Goal: Task Accomplishment & Management: Complete application form

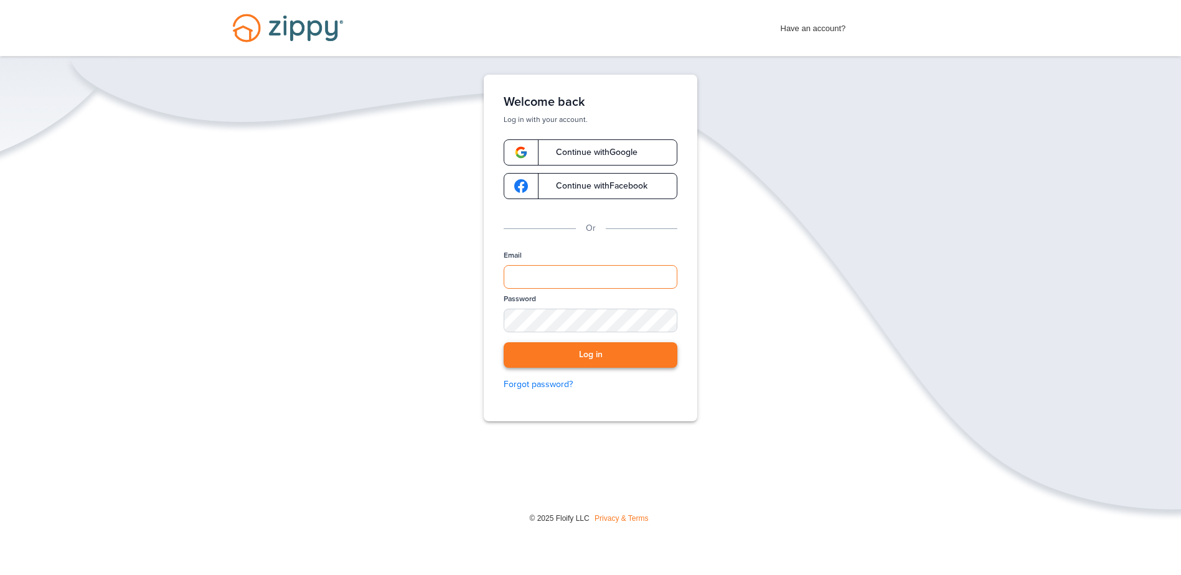
type input "**********"
click at [572, 357] on button "Log in" at bounding box center [591, 355] width 174 height 26
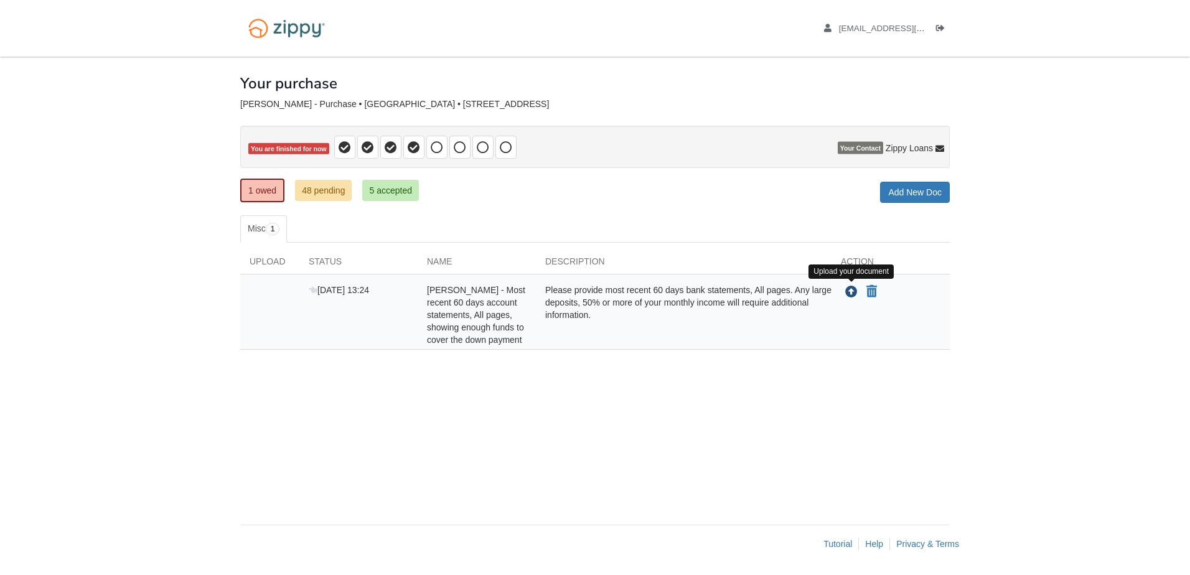
click at [853, 293] on icon "Upload Justine Lance - Most recent 60 days account statements, All pages, showi…" at bounding box center [851, 292] width 12 height 12
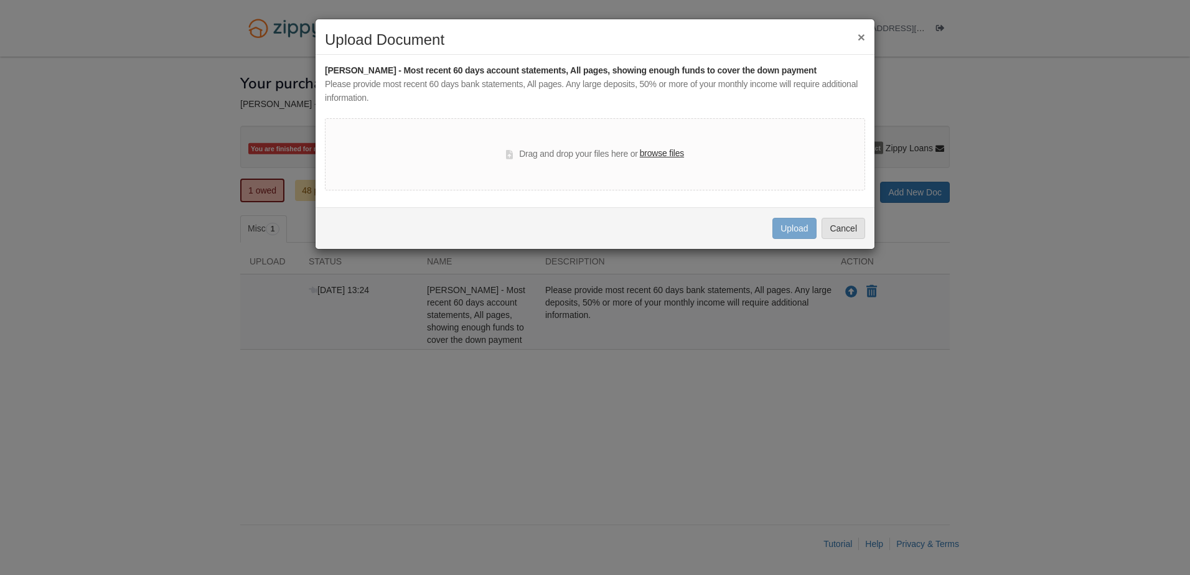
click at [664, 157] on label "browse files" at bounding box center [662, 154] width 44 height 14
click at [0, 0] on input "browse files" at bounding box center [0, 0] width 0 height 0
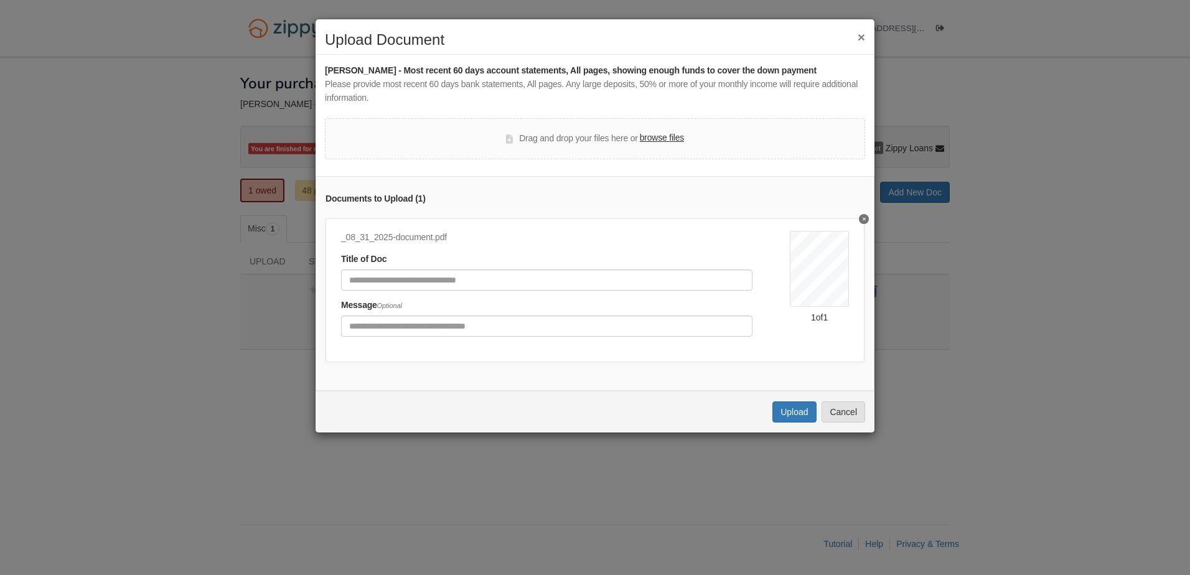
click at [662, 143] on label "browse files" at bounding box center [662, 138] width 44 height 14
click at [0, 0] on input "browse files" at bounding box center [0, 0] width 0 height 0
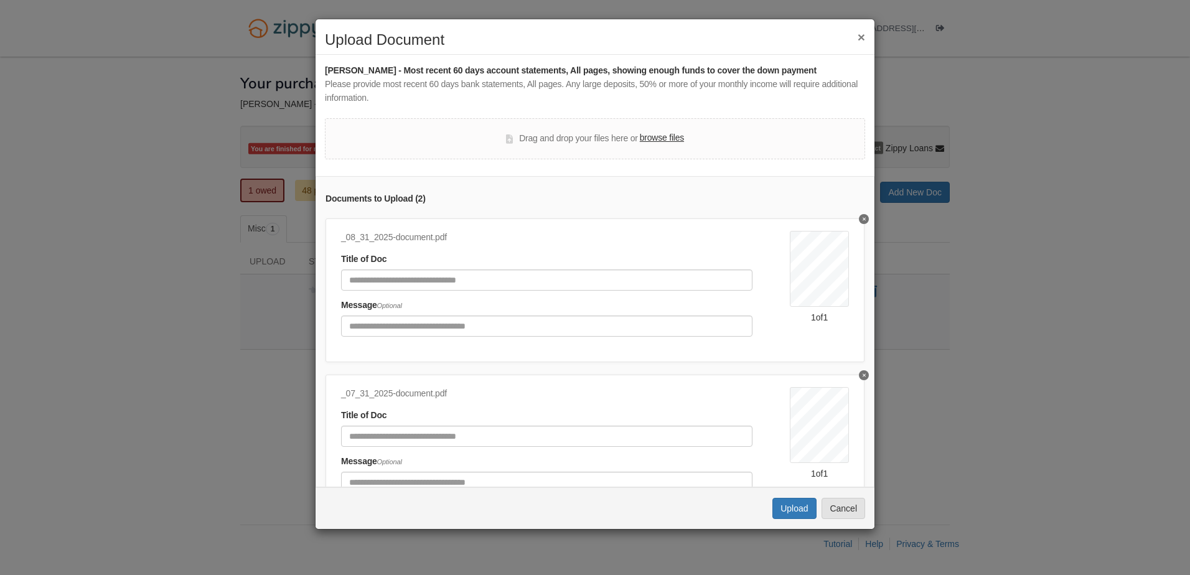
click at [669, 134] on label "browse files" at bounding box center [662, 138] width 44 height 14
click at [0, 0] on input "browse files" at bounding box center [0, 0] width 0 height 0
click at [787, 509] on button "Upload" at bounding box center [794, 508] width 44 height 21
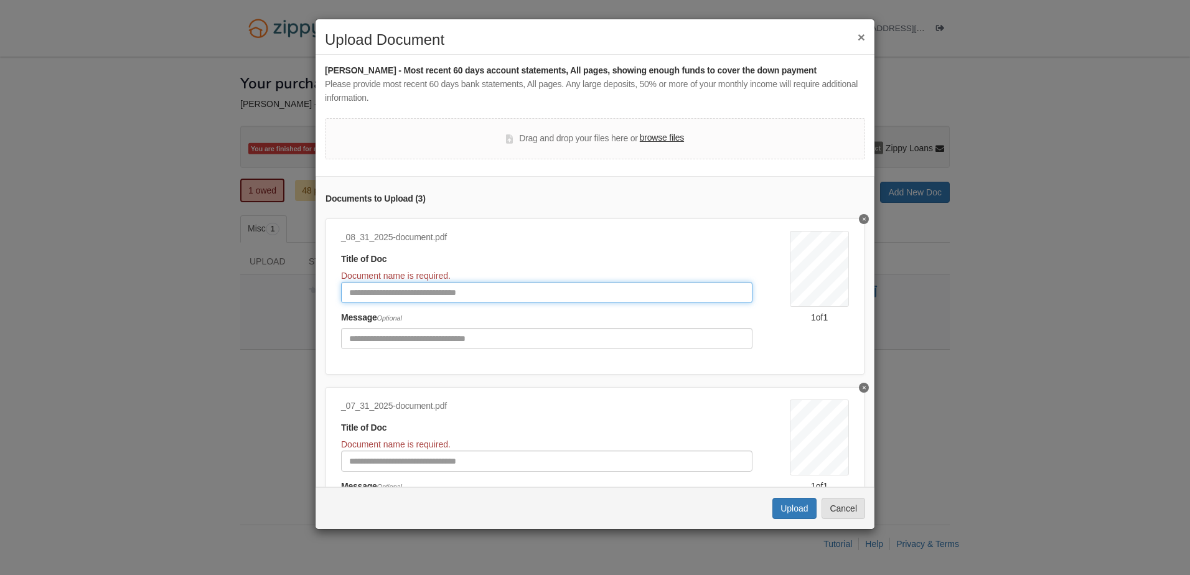
click at [481, 290] on input "Document Title" at bounding box center [546, 292] width 411 height 21
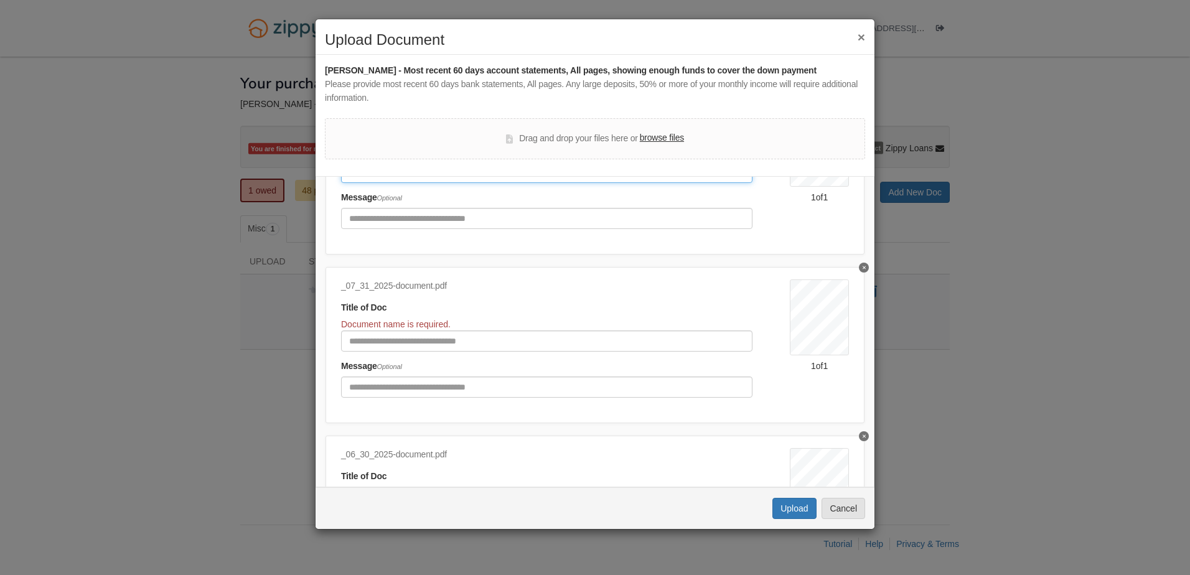
scroll to position [124, 0]
type input "**********"
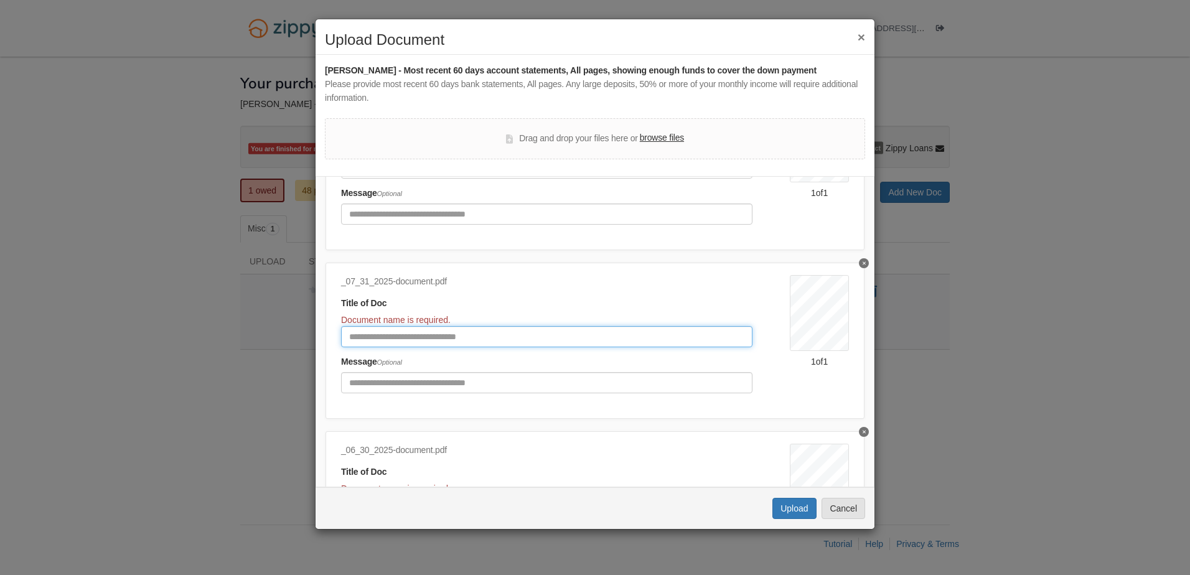
click at [389, 335] on input "Document Title" at bounding box center [546, 336] width 411 height 21
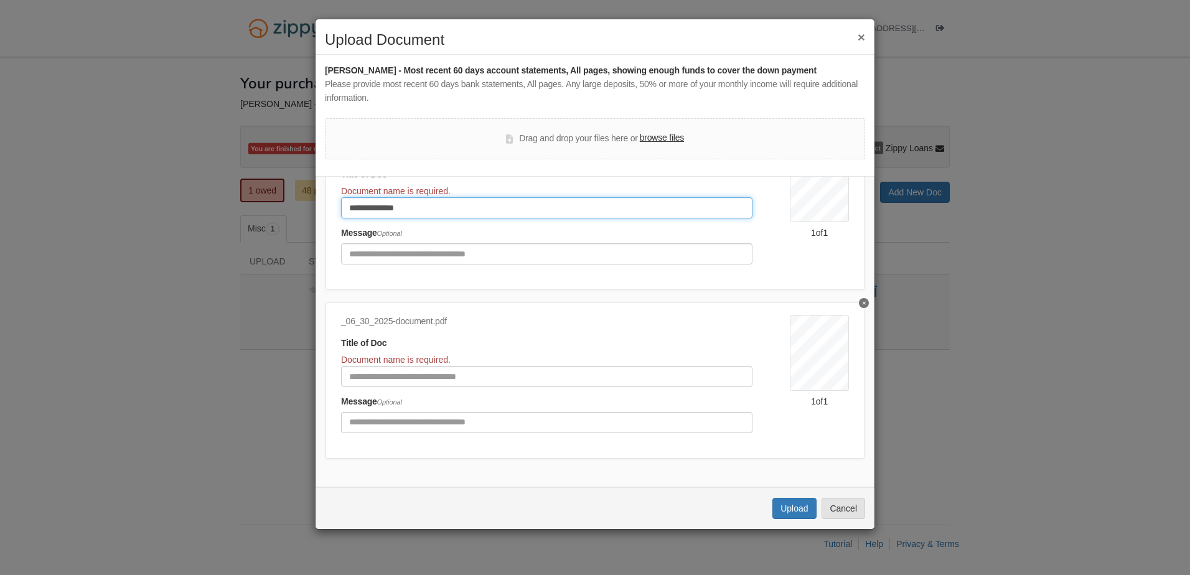
scroll to position [263, 0]
type input "**********"
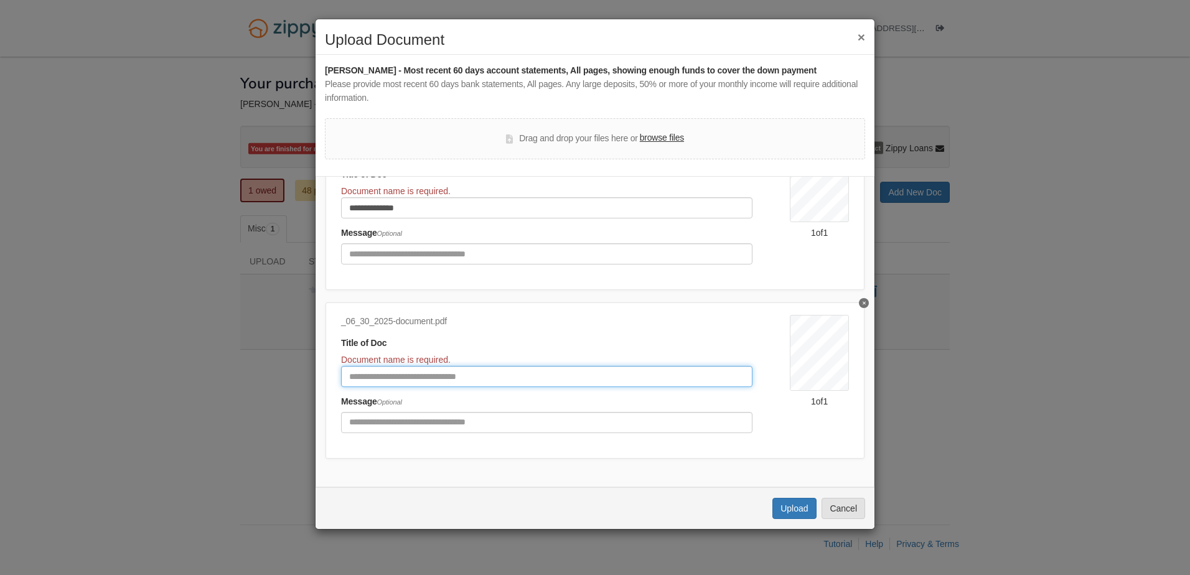
click at [380, 372] on input "Document Title" at bounding box center [546, 376] width 411 height 21
type input "**********"
click at [786, 507] on button "Upload" at bounding box center [794, 508] width 44 height 21
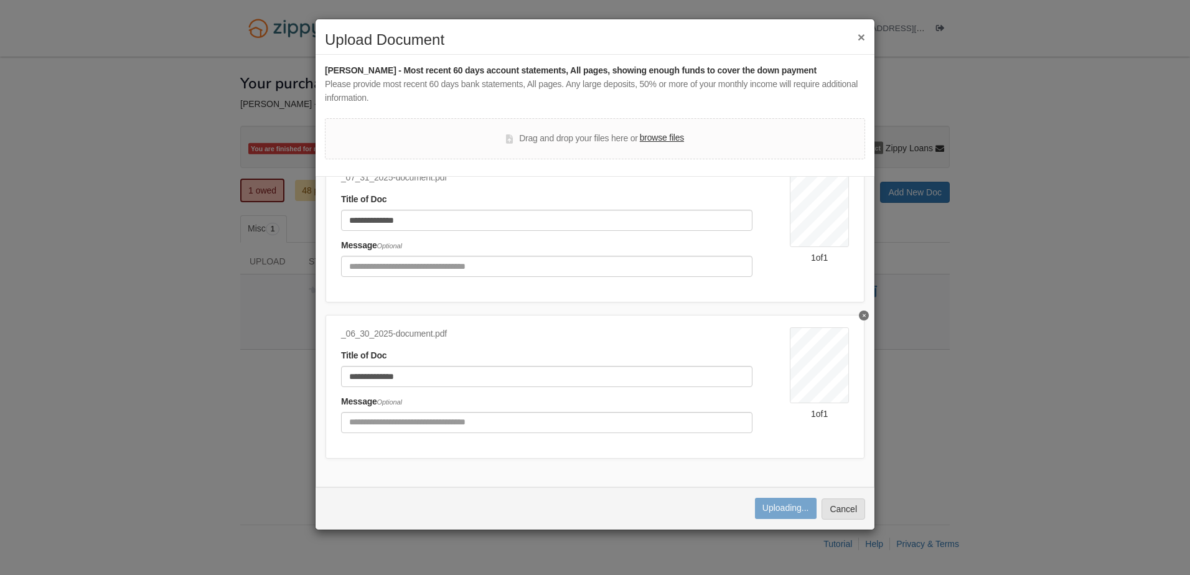
scroll to position [225, 0]
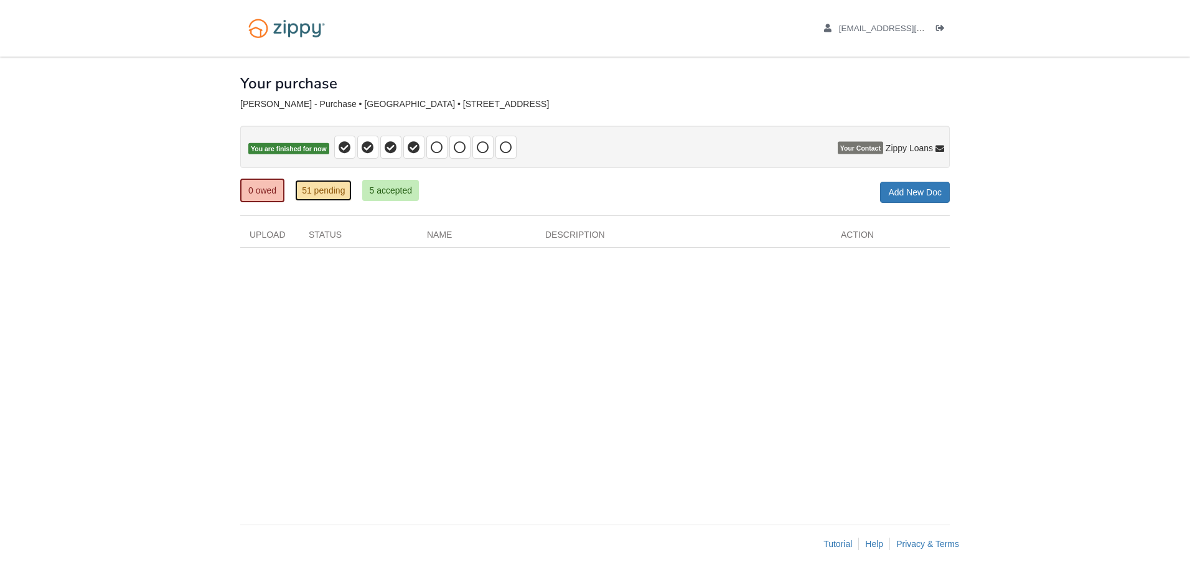
click at [308, 192] on link "51 pending" at bounding box center [323, 190] width 57 height 21
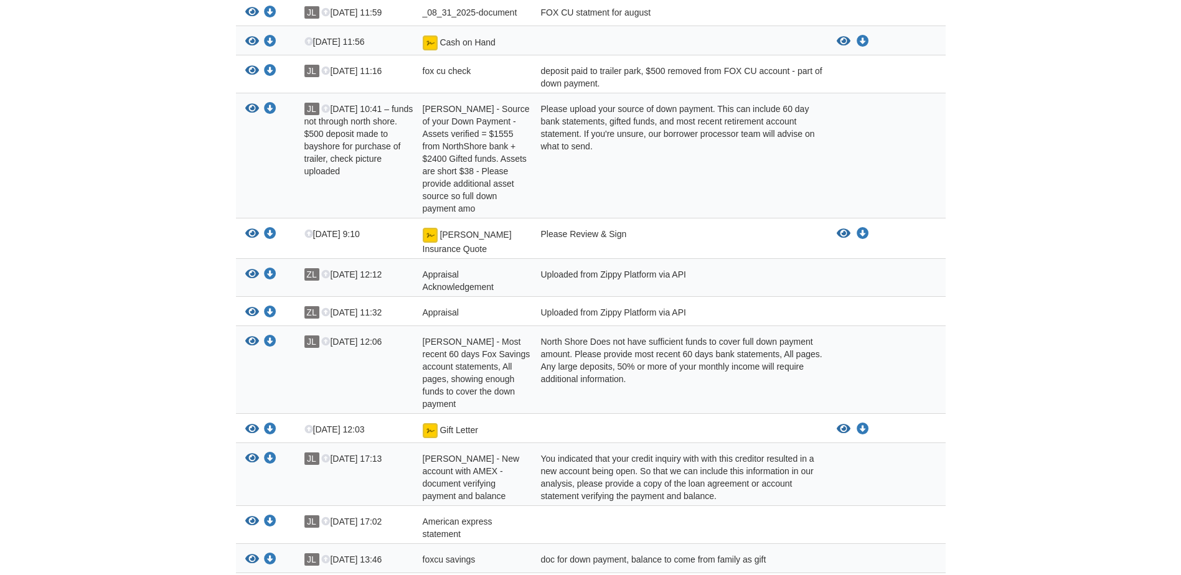
scroll to position [622, 0]
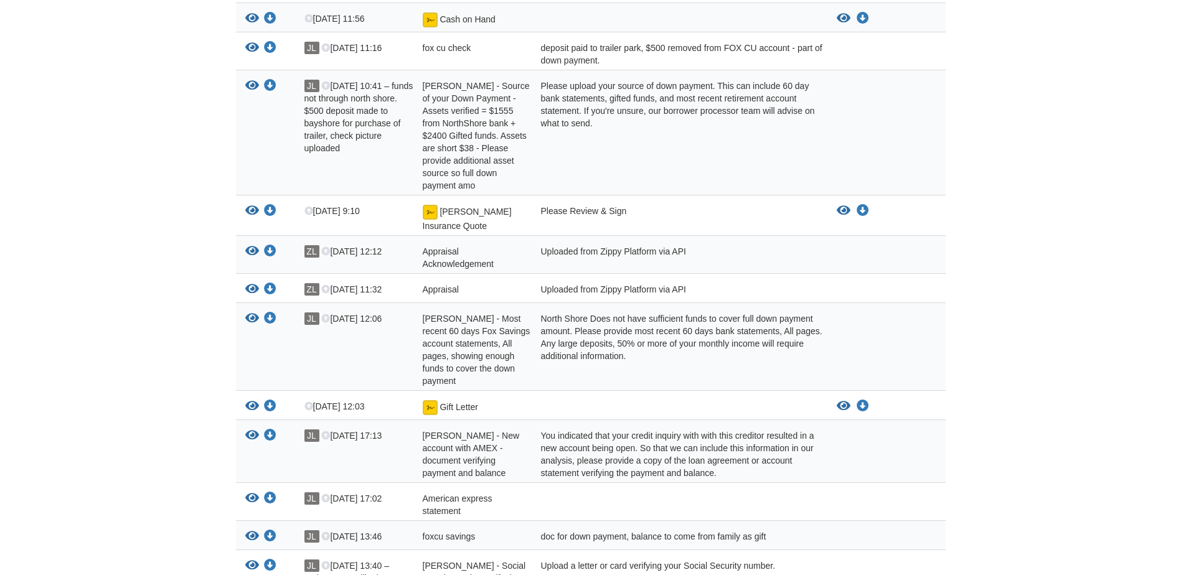
click at [438, 401] on div "Gift Letter" at bounding box center [472, 408] width 118 height 16
click at [248, 400] on icon "View Gift Letter" at bounding box center [252, 406] width 14 height 12
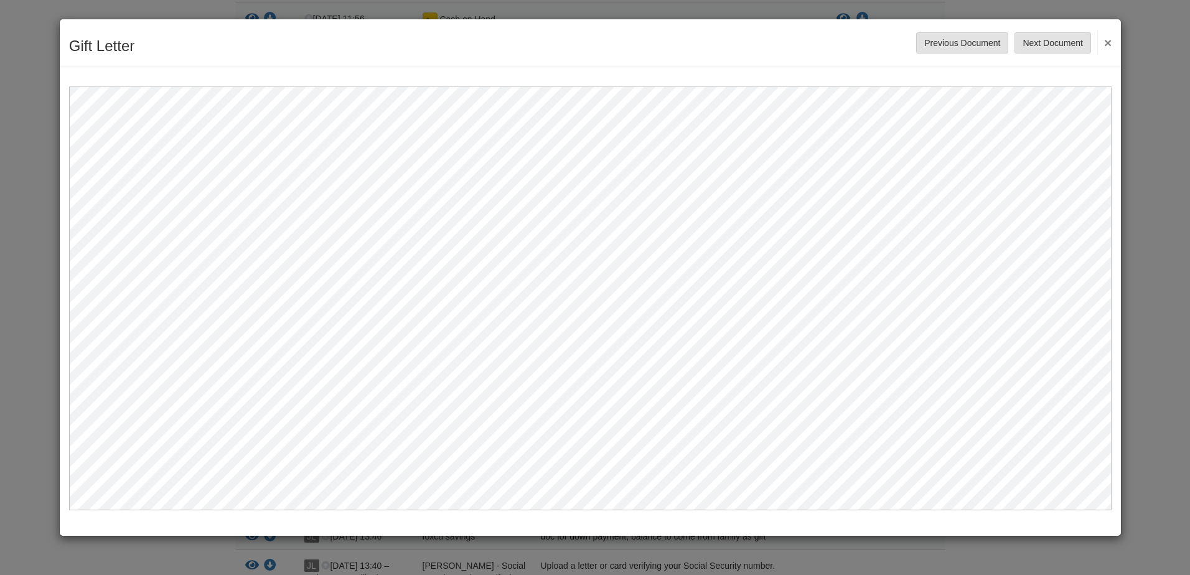
click at [1105, 42] on button "×" at bounding box center [1104, 42] width 14 height 22
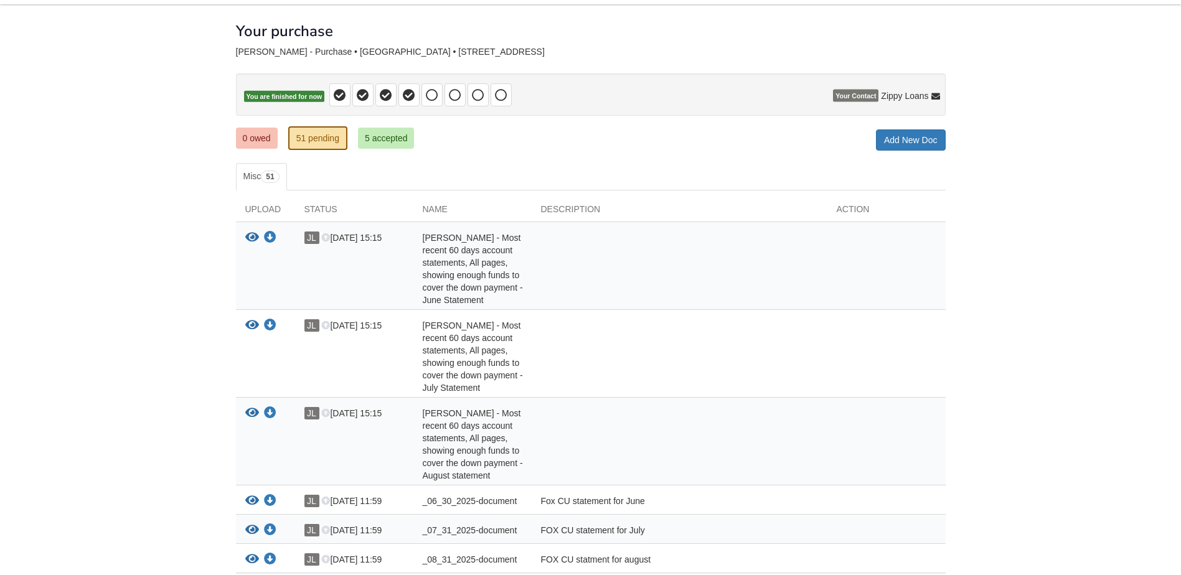
scroll to position [0, 0]
